Goal: Task Accomplishment & Management: Manage account settings

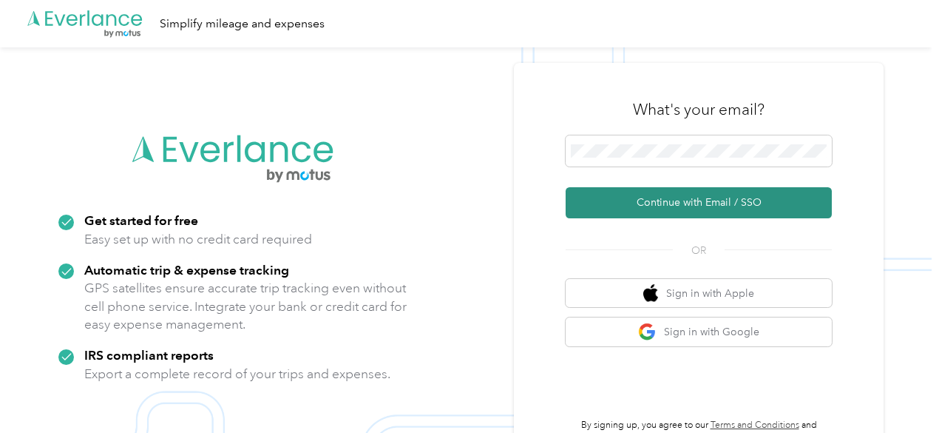
click at [606, 203] on button "Continue with Email / SSO" at bounding box center [699, 202] width 266 height 31
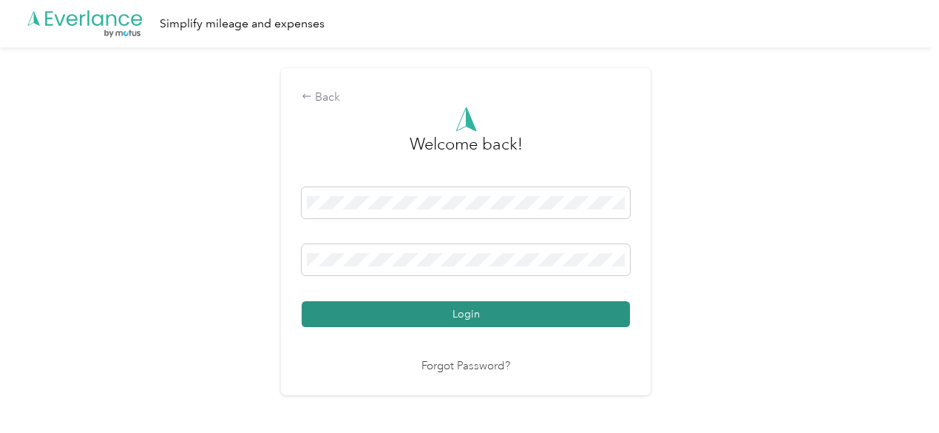
click at [444, 306] on button "Login" at bounding box center [466, 314] width 328 height 26
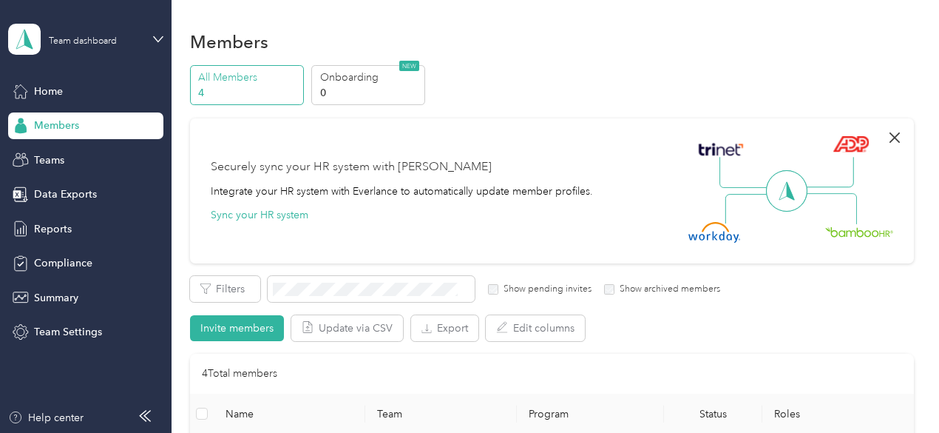
click at [895, 137] on icon "button" at bounding box center [895, 138] width 18 height 18
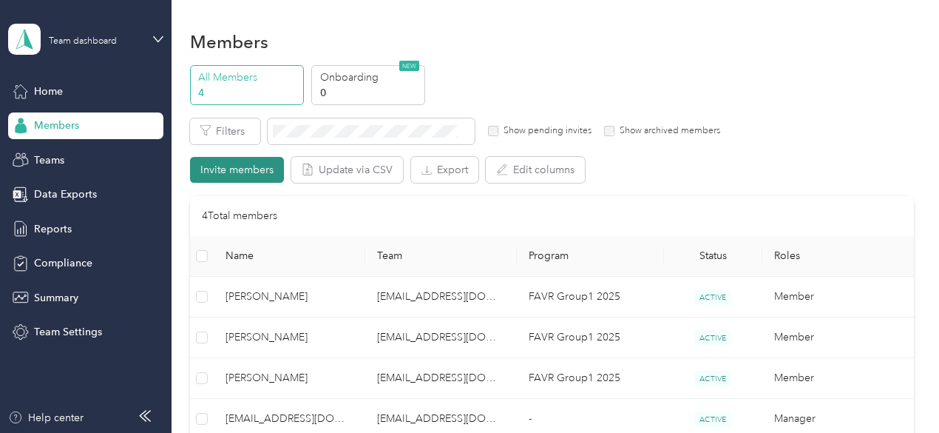
click at [230, 168] on button "Invite members" at bounding box center [237, 170] width 94 height 26
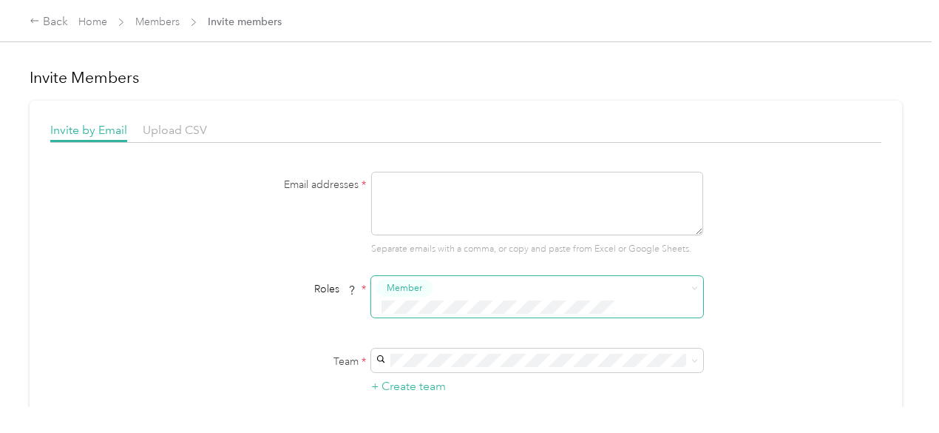
click at [762, 242] on div "Email addresses * Separate emails with a comma, or copy and paste from Excel or…" at bounding box center [465, 350] width 831 height 356
click at [47, 20] on div "Back" at bounding box center [49, 22] width 38 height 18
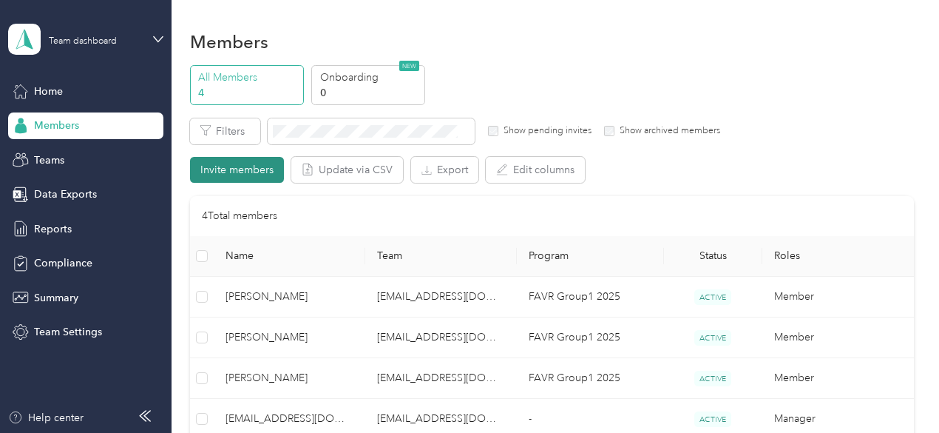
click at [222, 170] on button "Invite members" at bounding box center [237, 170] width 94 height 26
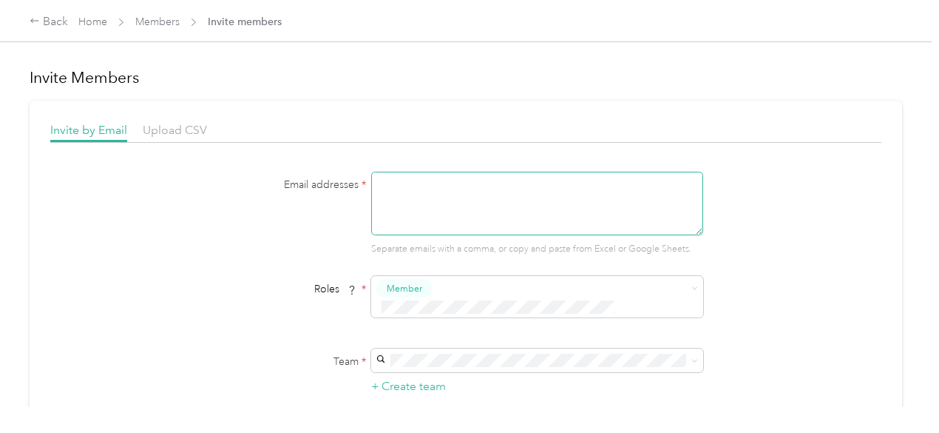
click at [555, 196] on textarea at bounding box center [537, 204] width 332 height 64
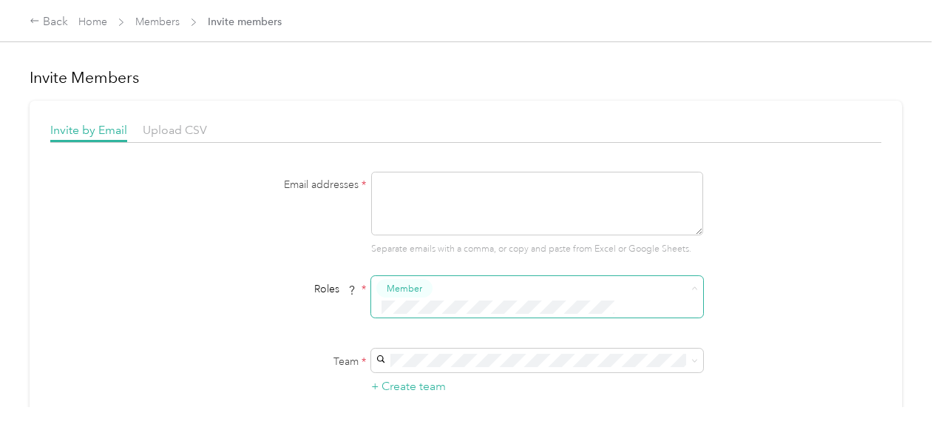
click at [731, 248] on div "Email addresses * Separate emails with a comma, or copy and paste from Excel or…" at bounding box center [465, 214] width 569 height 84
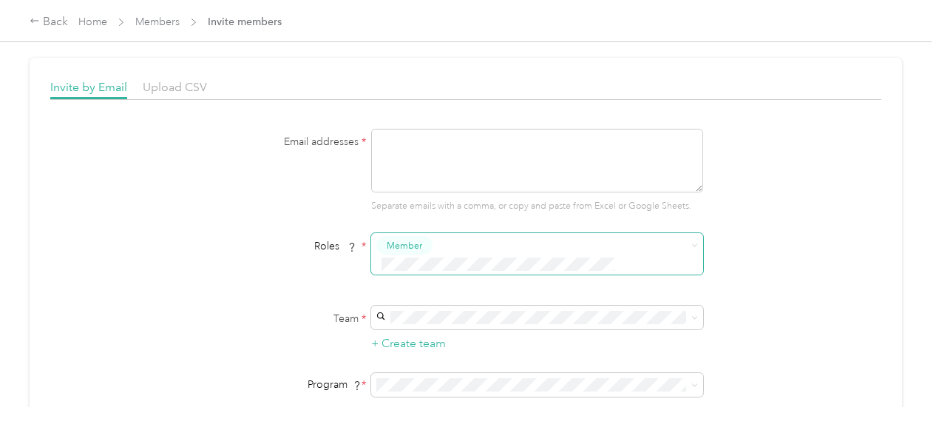
scroll to position [74, 0]
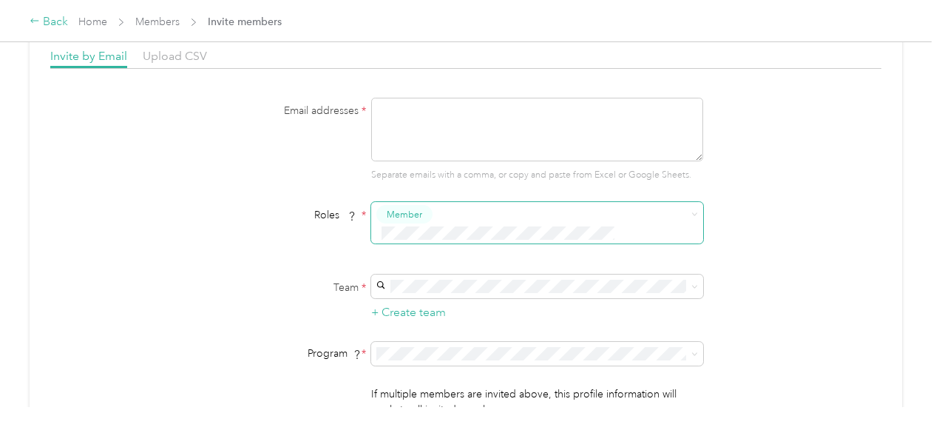
click at [57, 24] on div "Back" at bounding box center [49, 22] width 38 height 18
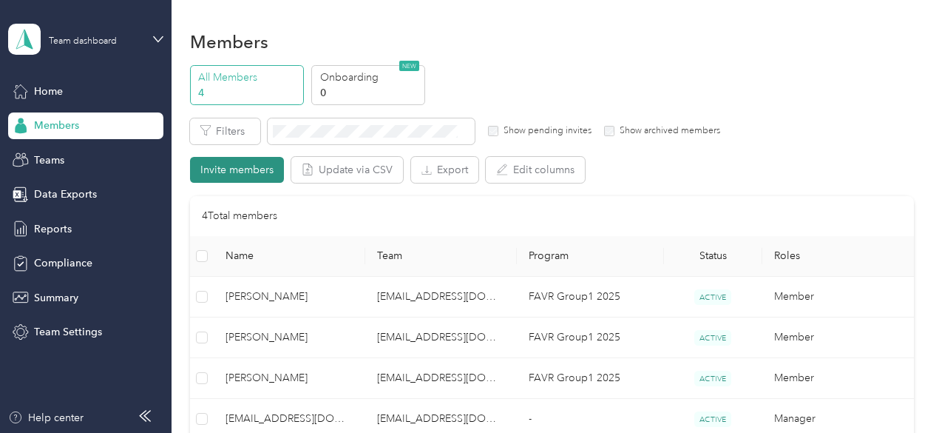
click at [223, 162] on button "Invite members" at bounding box center [237, 170] width 94 height 26
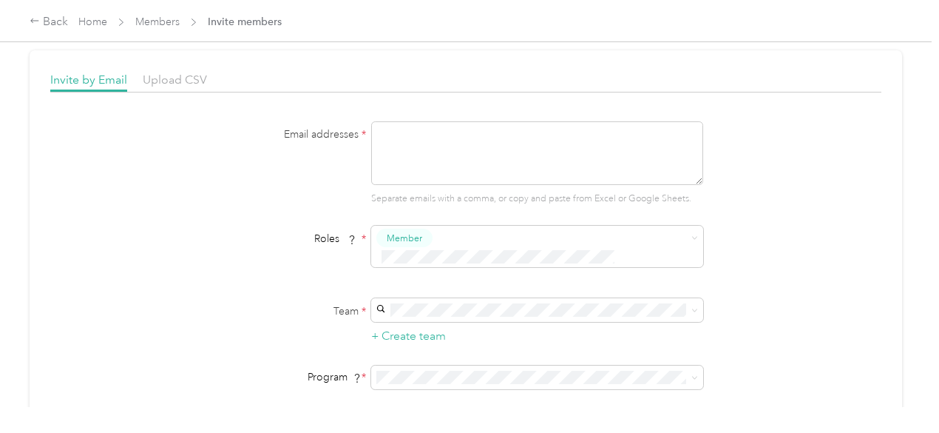
scroll to position [74, 0]
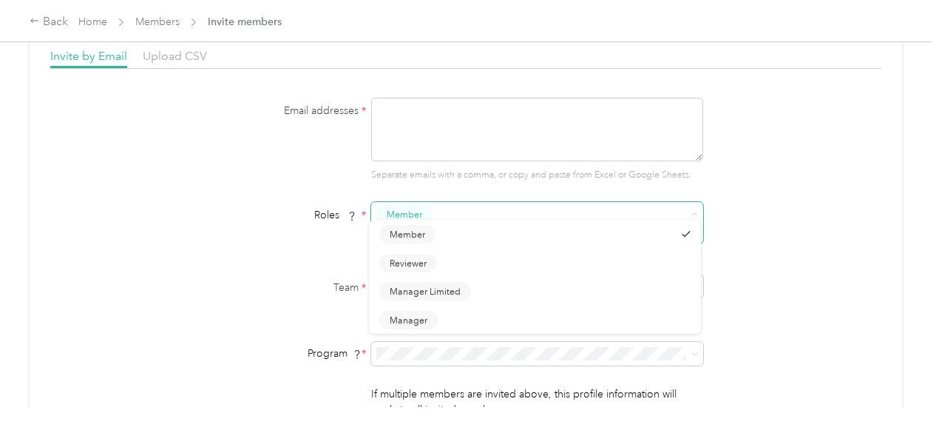
drag, startPoint x: 690, startPoint y: 213, endPoint x: 672, endPoint y: 215, distance: 18.6
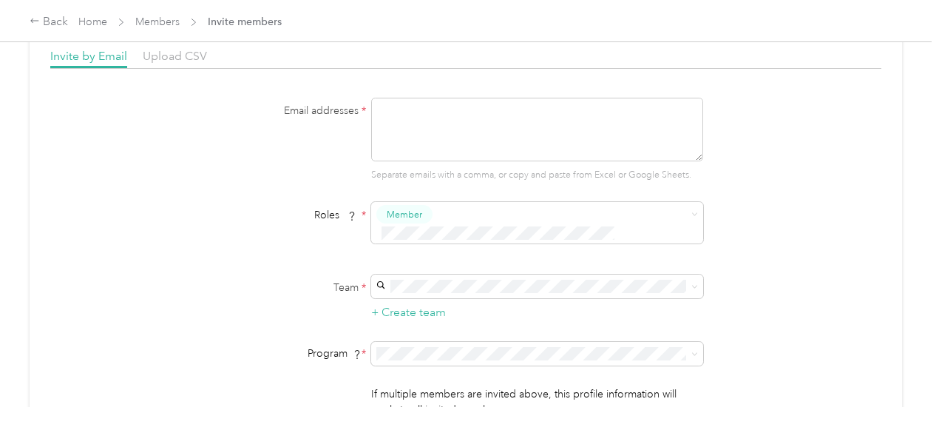
click at [442, 324] on div "Manager" at bounding box center [534, 322] width 311 height 18
click at [439, 130] on textarea at bounding box center [537, 130] width 332 height 64
click at [49, 24] on div "Back" at bounding box center [49, 22] width 38 height 18
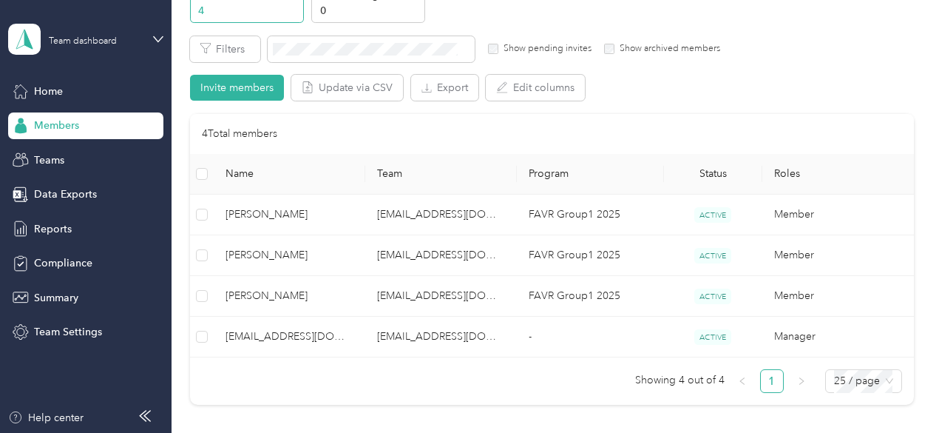
scroll to position [84, 0]
click at [226, 84] on button "Invite members" at bounding box center [237, 86] width 94 height 26
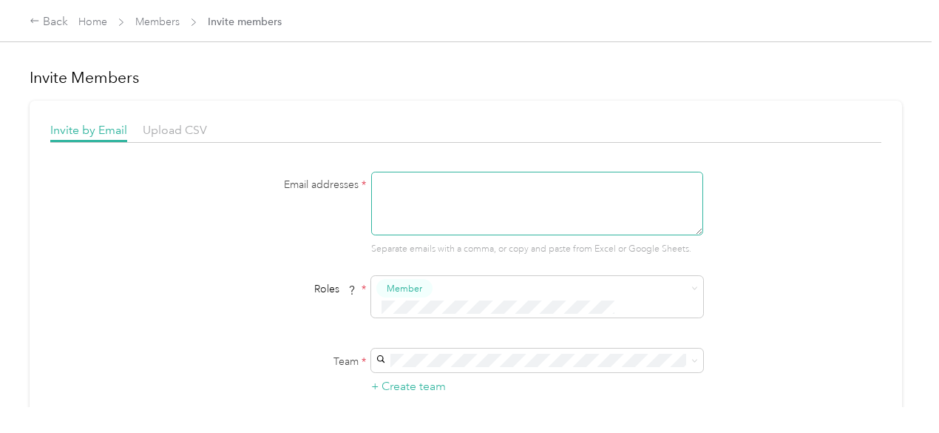
click at [511, 203] on textarea at bounding box center [537, 204] width 332 height 64
paste textarea "[EMAIL_ADDRESS][DOMAIN_NAME]"
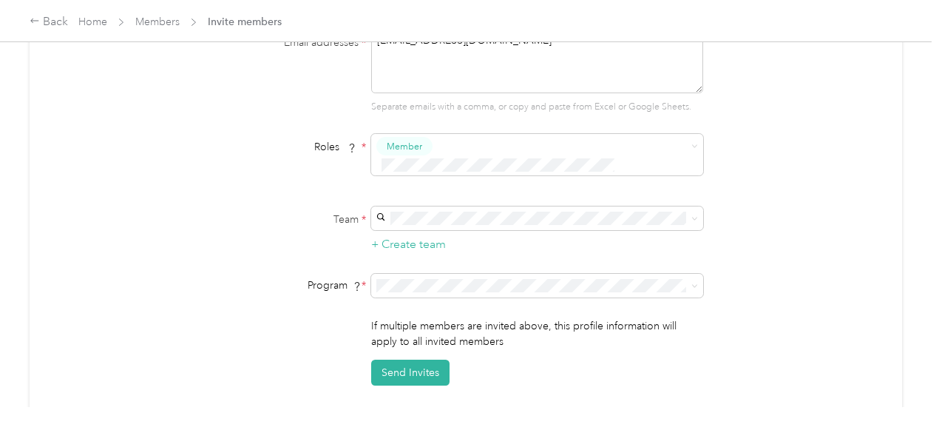
scroll to position [148, 0]
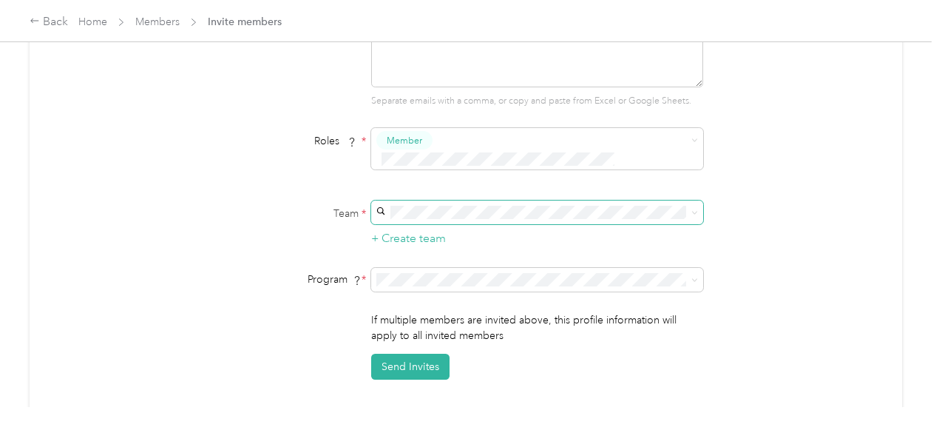
type textarea "[EMAIL_ADDRESS][DOMAIN_NAME]"
click at [688, 207] on span at bounding box center [692, 212] width 12 height 10
click at [694, 212] on icon at bounding box center [694, 213] width 4 height 3
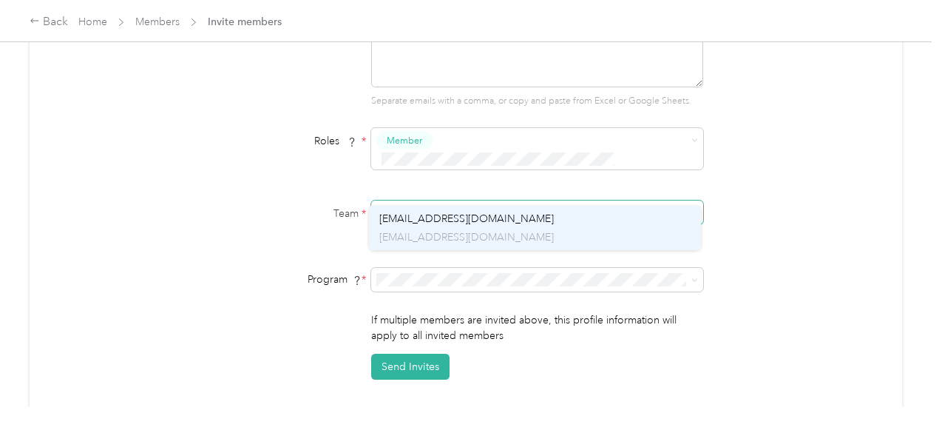
click at [499, 220] on span "[EMAIL_ADDRESS][DOMAIN_NAME]" at bounding box center [466, 218] width 175 height 13
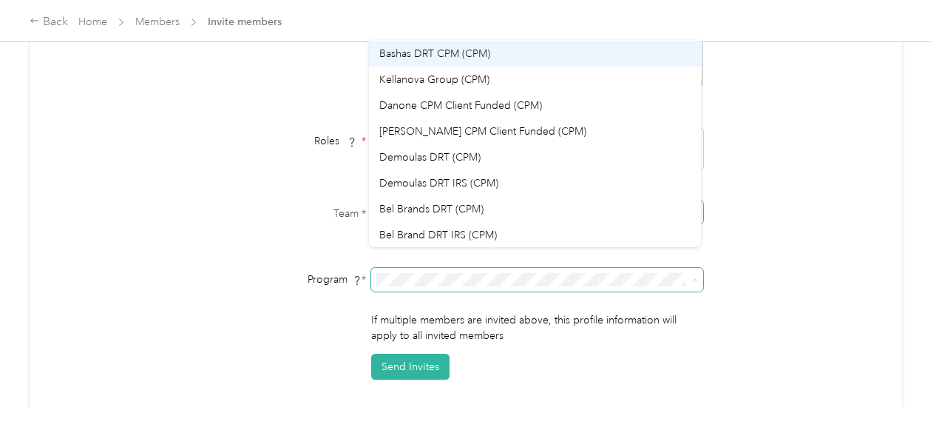
scroll to position [285, 0]
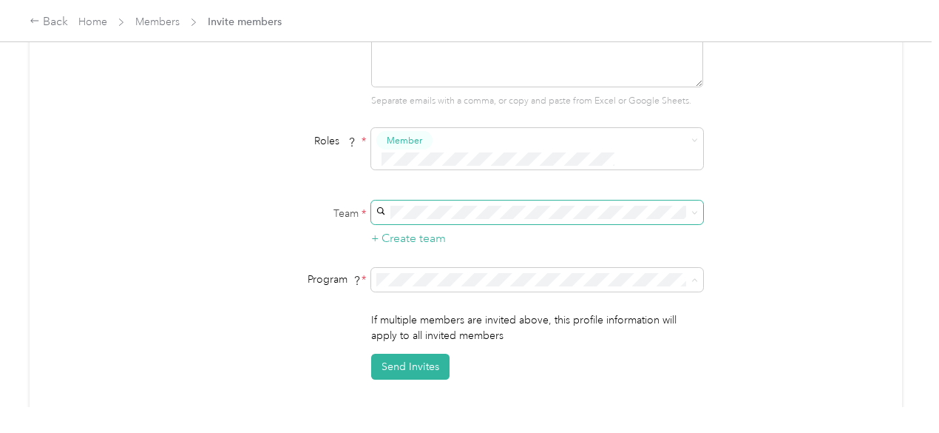
click at [766, 172] on div "Email addresses * [EMAIL_ADDRESS][DOMAIN_NAME] Separate emails with a comma, or…" at bounding box center [465, 202] width 831 height 356
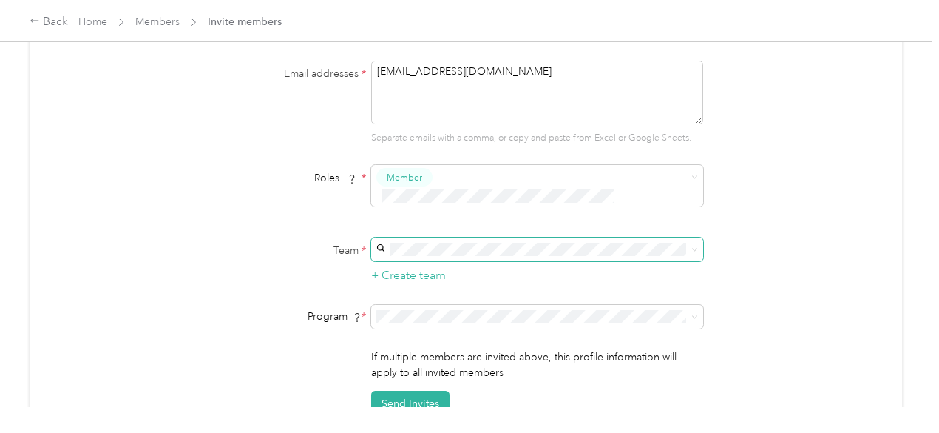
scroll to position [148, 0]
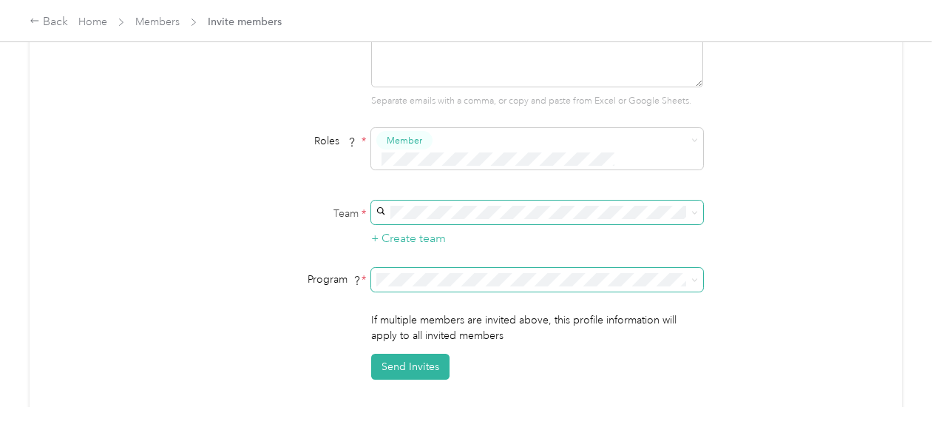
click at [692, 277] on icon at bounding box center [695, 280] width 7 height 7
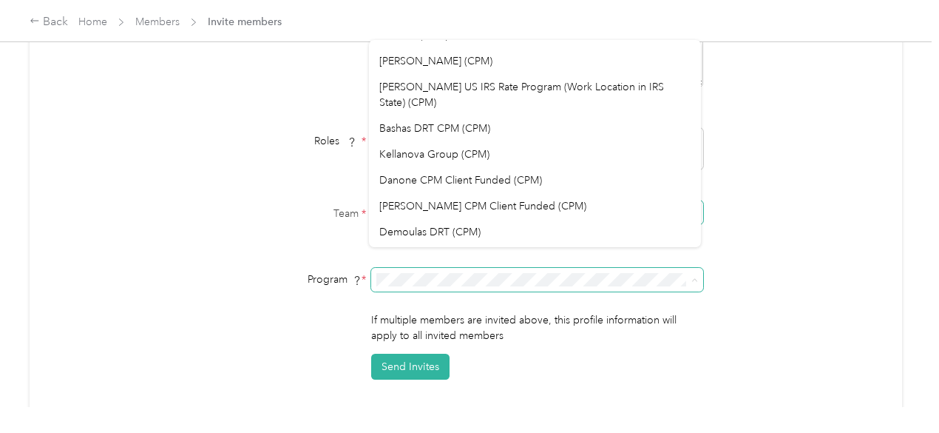
scroll to position [0, 0]
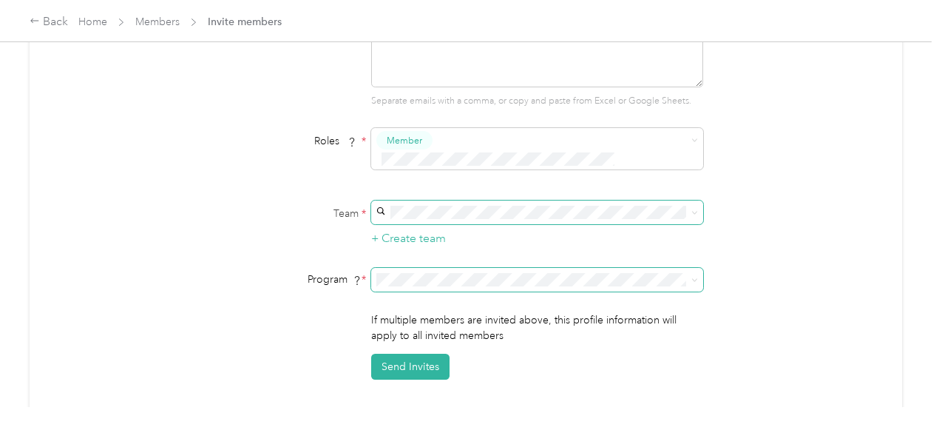
click at [416, 76] on span "Aco Rate (CPM)" at bounding box center [415, 76] width 73 height 13
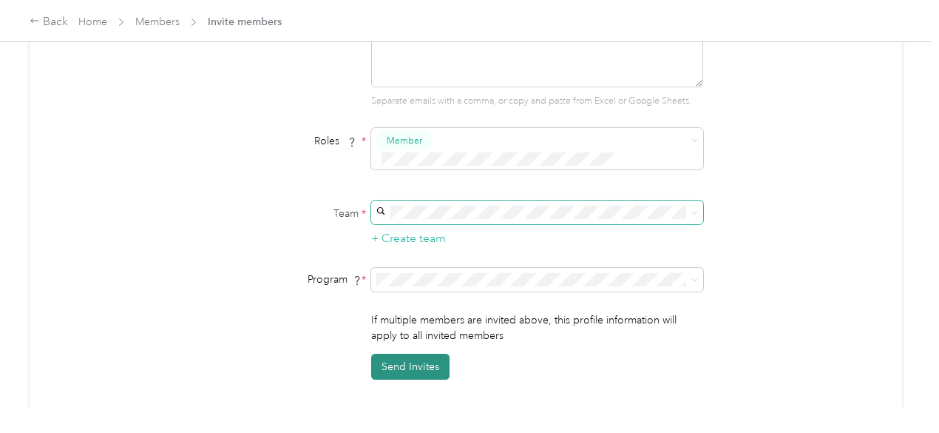
click at [407, 354] on button "Send Invites" at bounding box center [410, 367] width 78 height 26
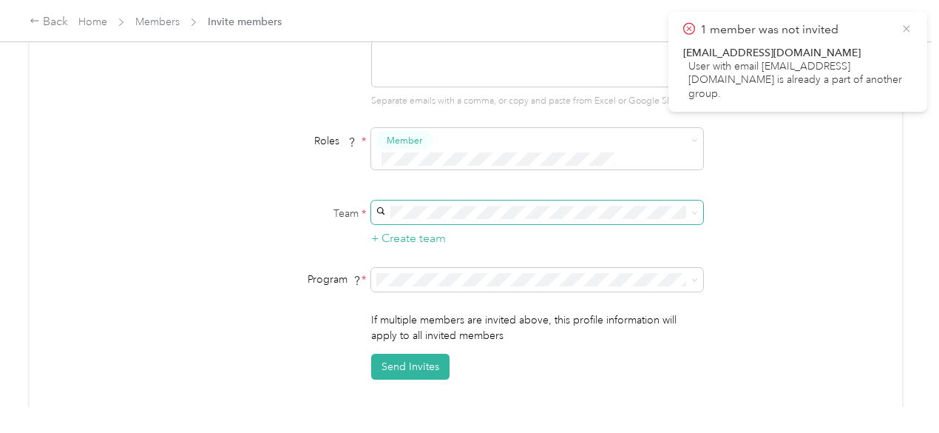
click at [908, 30] on icon at bounding box center [906, 28] width 7 height 7
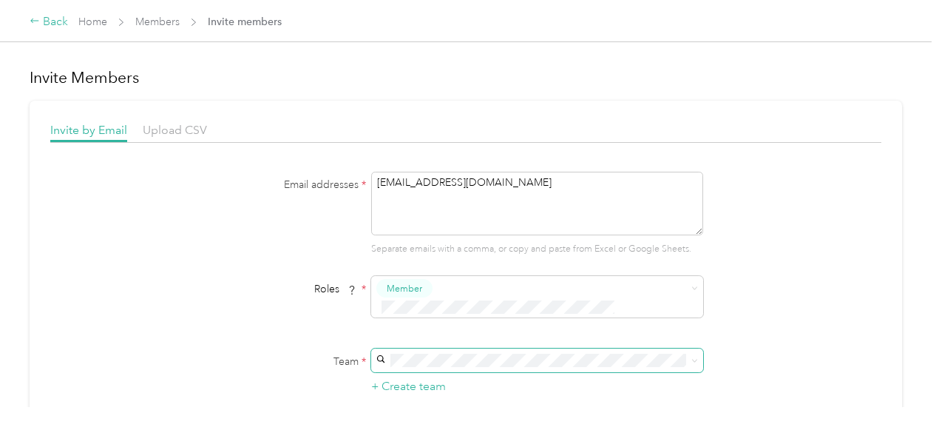
click at [49, 20] on div "Back" at bounding box center [49, 22] width 38 height 18
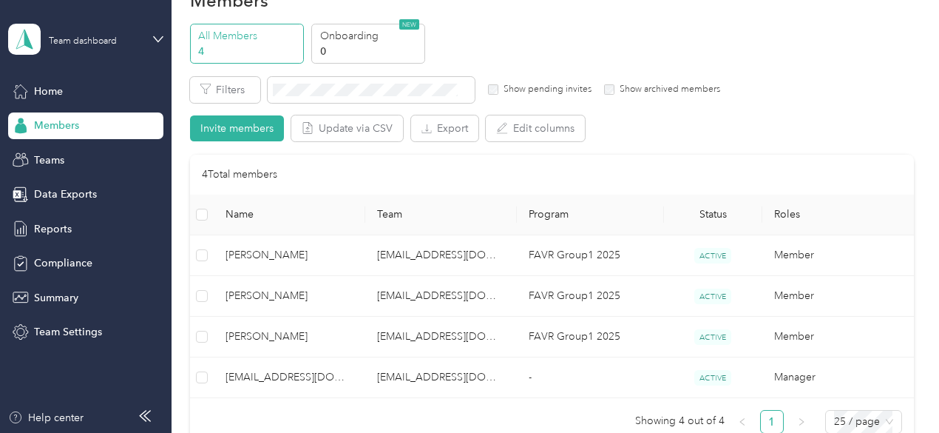
scroll to position [74, 0]
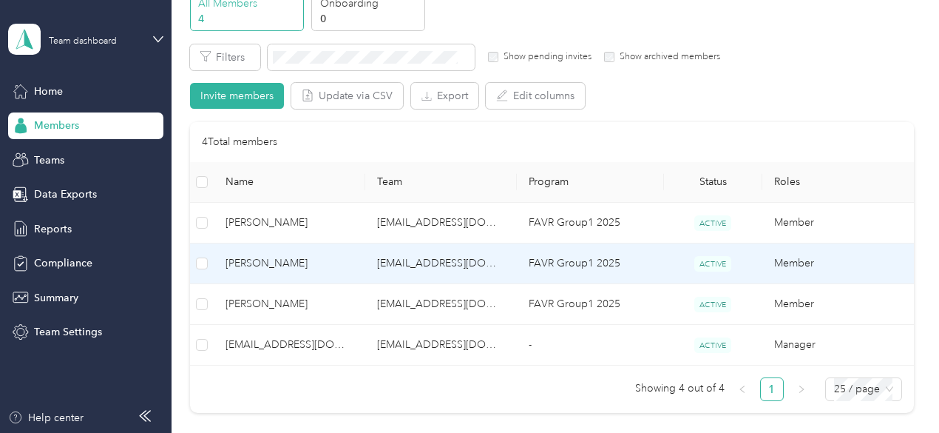
click at [253, 266] on span "[PERSON_NAME]" at bounding box center [290, 263] width 128 height 16
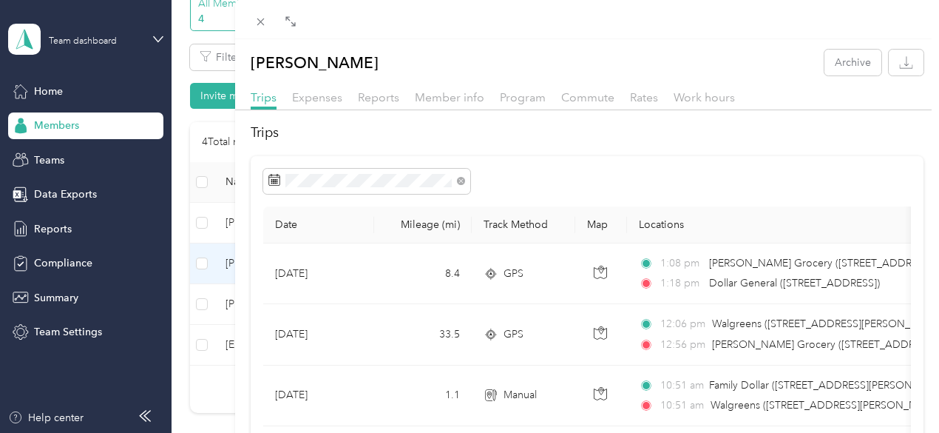
click at [333, 135] on div "[PERSON_NAME] Archive Trips Expenses Reports Member info Program Commute Rates …" at bounding box center [469, 216] width 939 height 433
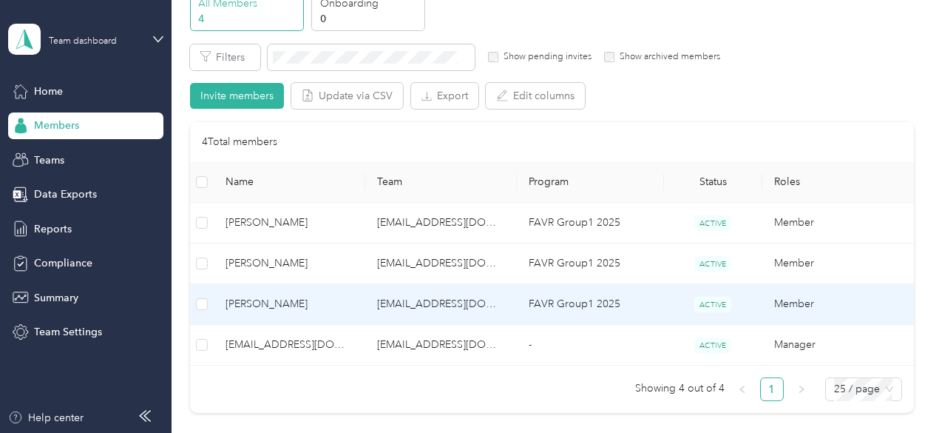
click at [247, 305] on span "[PERSON_NAME]" at bounding box center [290, 304] width 128 height 16
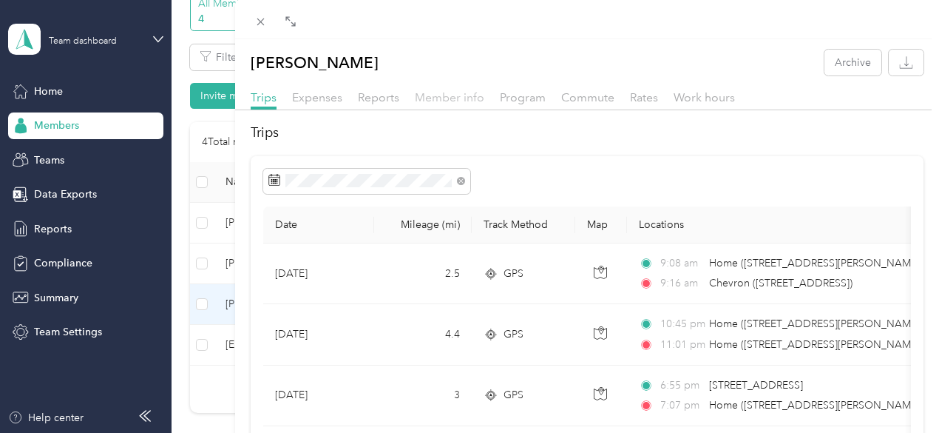
click at [484, 97] on span "Member info" at bounding box center [450, 97] width 70 height 14
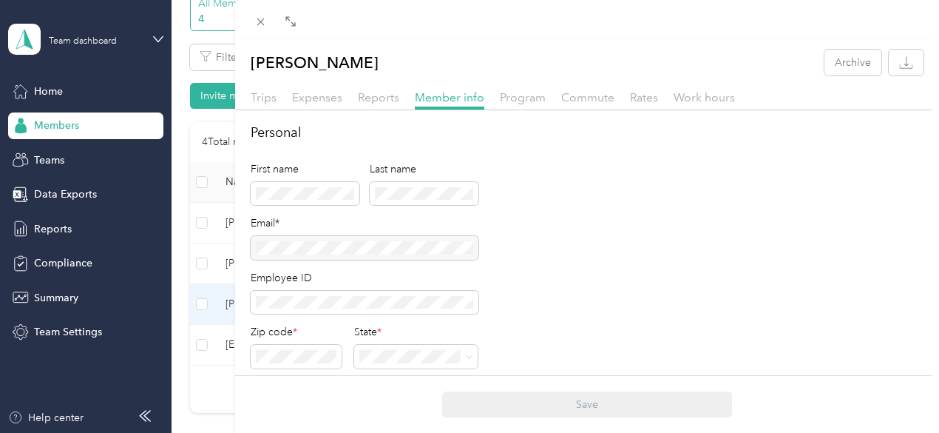
click at [374, 141] on div "[PERSON_NAME] Archive Trips Expenses Reports Member info Program Commute Rates …" at bounding box center [469, 216] width 939 height 433
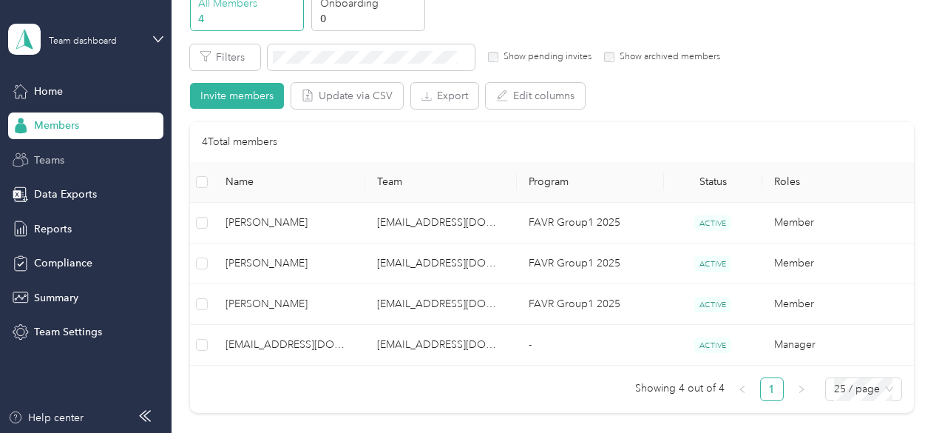
click at [44, 159] on span "Teams" at bounding box center [49, 160] width 30 height 16
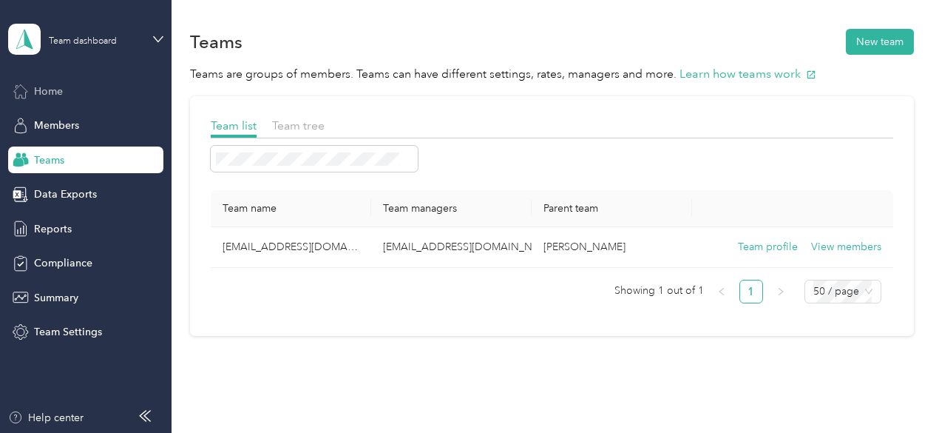
click at [53, 91] on span "Home" at bounding box center [48, 92] width 29 height 16
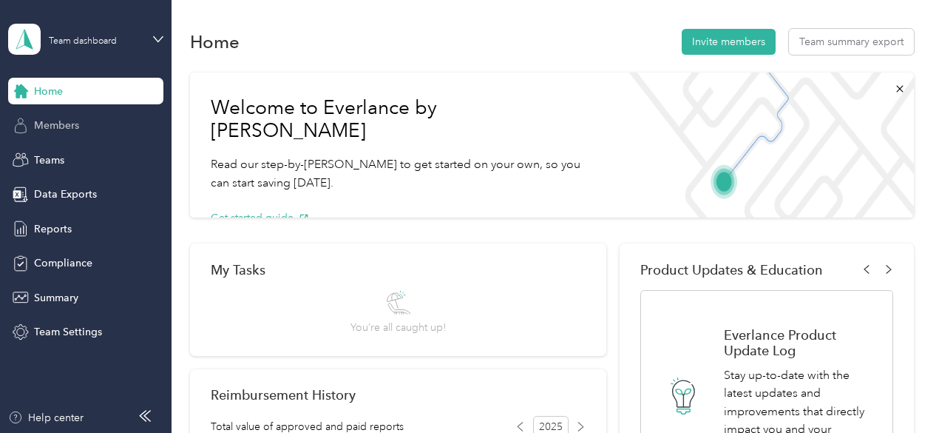
click at [58, 130] on span "Members" at bounding box center [56, 126] width 45 height 16
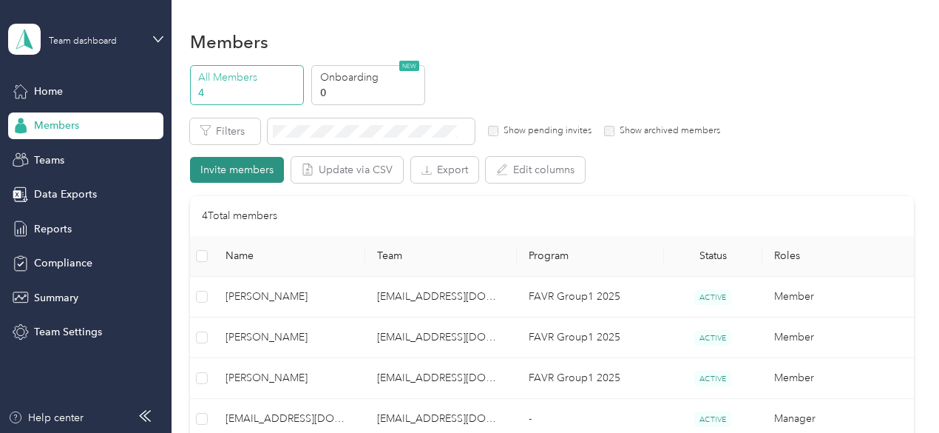
click at [238, 171] on button "Invite members" at bounding box center [237, 170] width 94 height 26
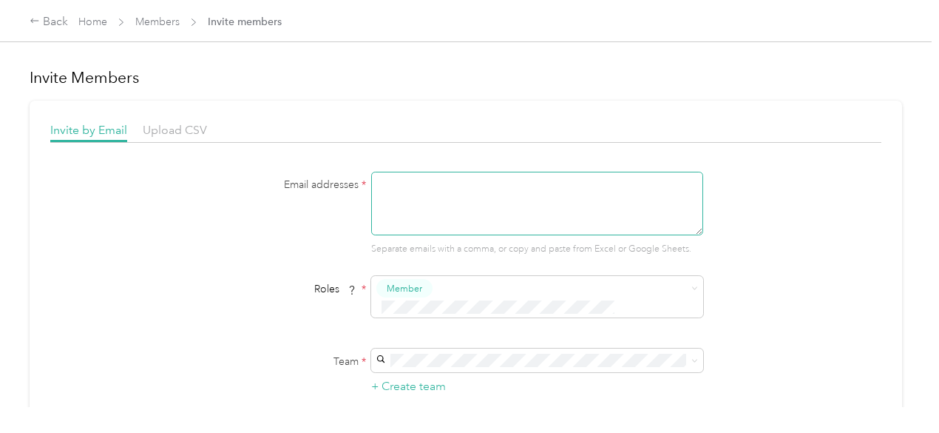
click at [487, 197] on textarea at bounding box center [537, 204] width 332 height 64
click at [557, 196] on textarea at bounding box center [537, 204] width 332 height 64
paste textarea "[EMAIL_ADDRESS][DOMAIN_NAME]"
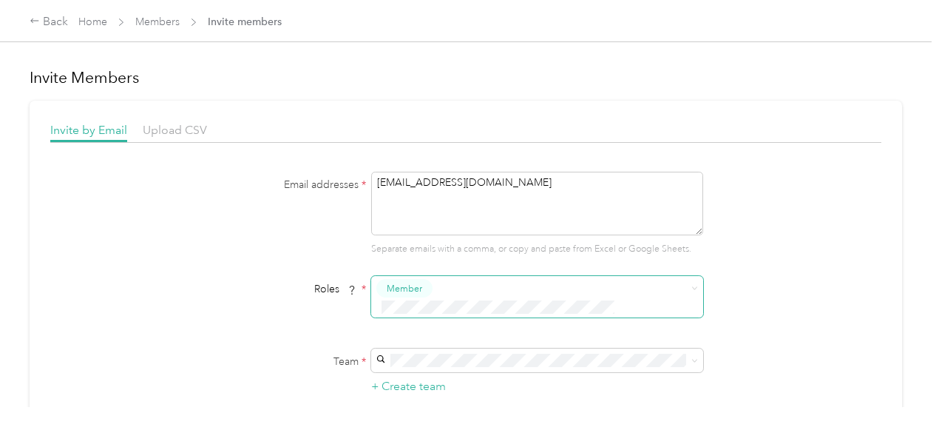
type textarea "[EMAIL_ADDRESS][DOMAIN_NAME]"
click at [541, 300] on span at bounding box center [527, 308] width 302 height 16
click at [524, 395] on div "Manager" at bounding box center [534, 399] width 311 height 18
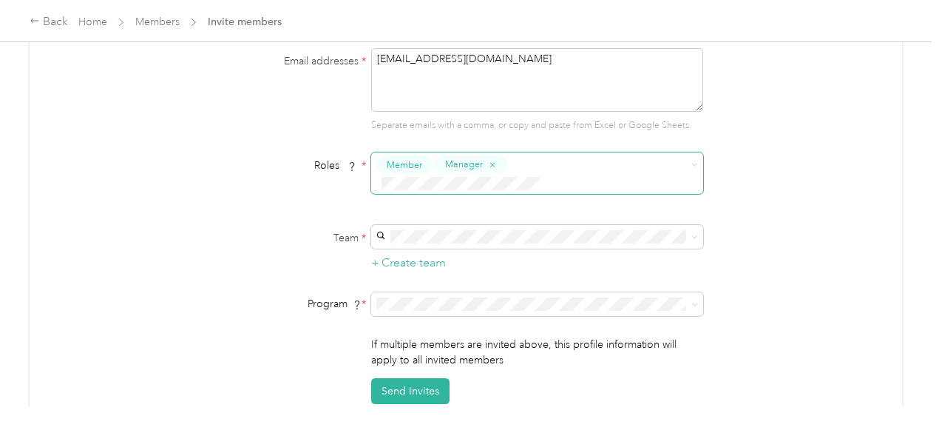
scroll to position [148, 0]
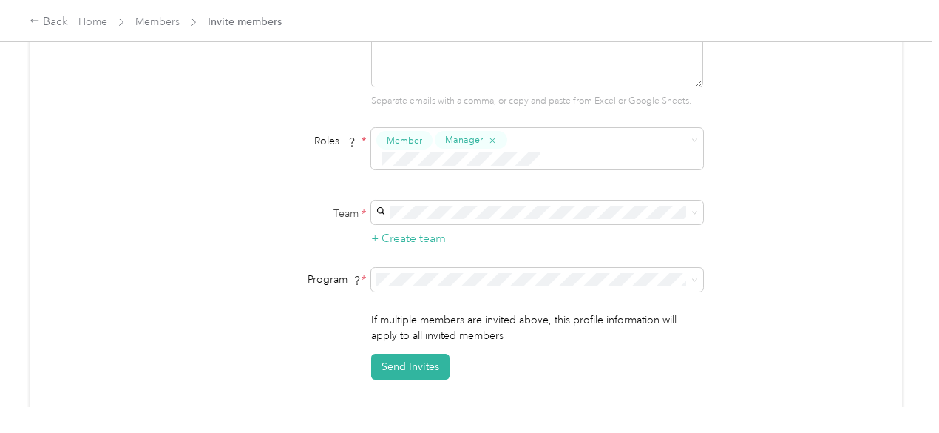
click at [469, 217] on span "[EMAIL_ADDRESS][DOMAIN_NAME]" at bounding box center [466, 215] width 175 height 13
